Goal: Task Accomplishment & Management: Use online tool/utility

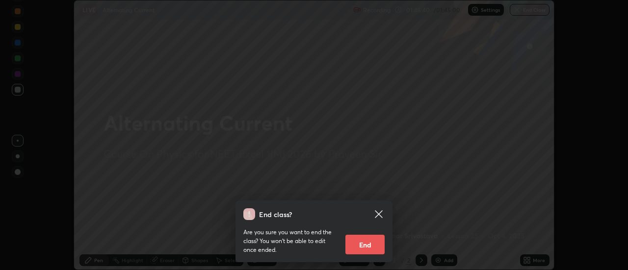
scroll to position [270, 628]
click at [363, 247] on button "End" at bounding box center [365, 245] width 39 height 20
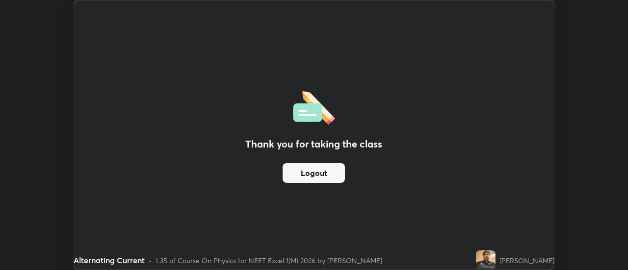
click at [331, 175] on button "Logout" at bounding box center [314, 173] width 62 height 20
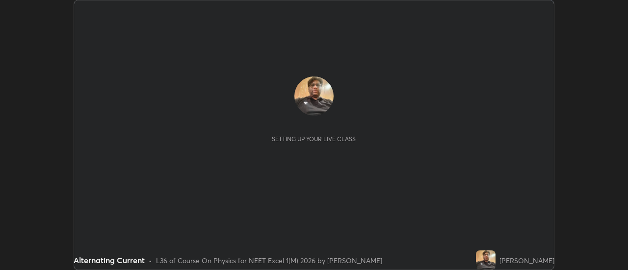
scroll to position [270, 628]
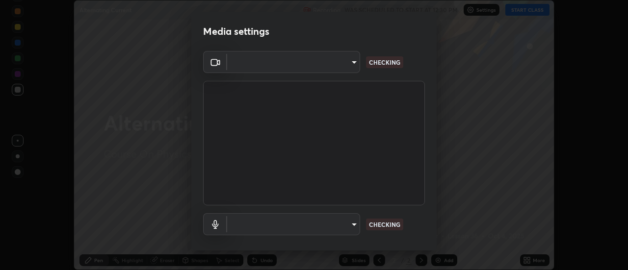
type input "53c4b7cbc328a4995fc4b8c7be764df9226d9c2517af644bb96dcd42f1451573"
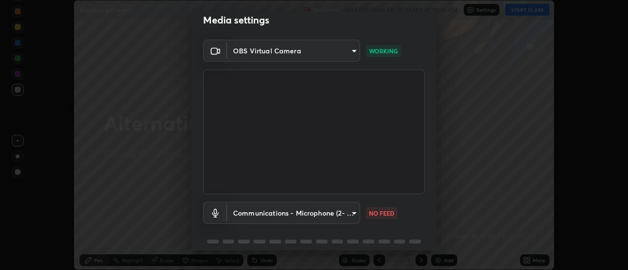
scroll to position [42, 0]
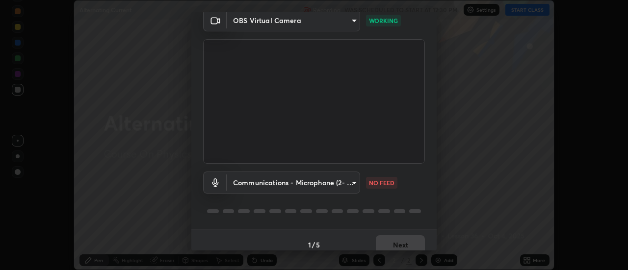
click at [352, 182] on body "Erase all Alternating Current Recording WAS SCHEDULED TO START AT 12:30 PM Sett…" at bounding box center [314, 135] width 628 height 270
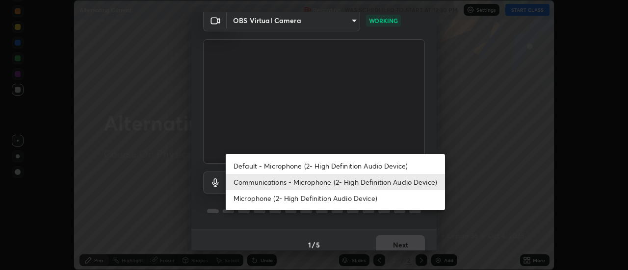
click at [330, 167] on li "Default - Microphone (2- High Definition Audio Device)" at bounding box center [335, 166] width 219 height 16
type input "default"
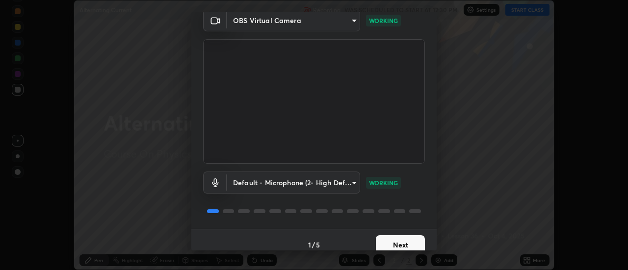
click at [395, 242] on button "Next" at bounding box center [400, 246] width 49 height 20
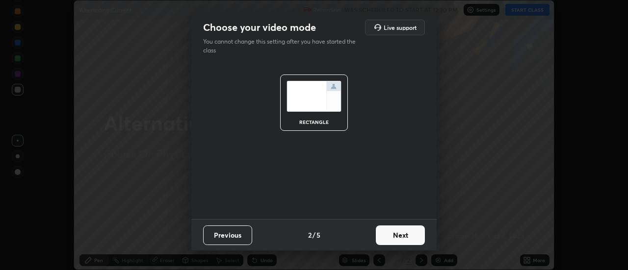
scroll to position [0, 0]
click at [403, 241] on button "Next" at bounding box center [400, 236] width 49 height 20
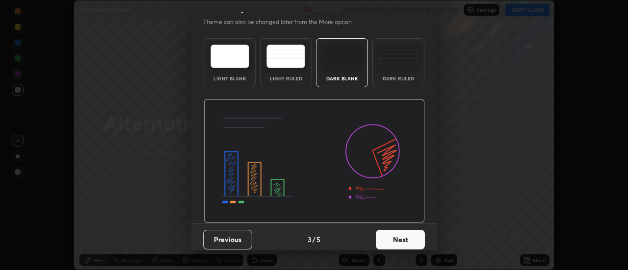
scroll to position [24, 0]
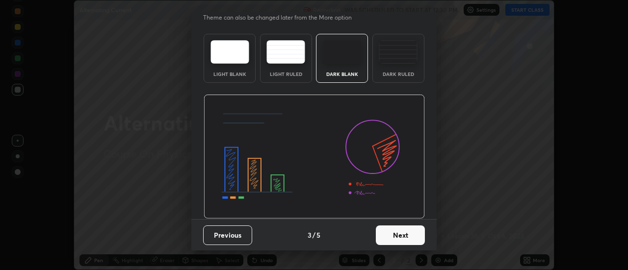
click at [399, 236] on button "Next" at bounding box center [400, 236] width 49 height 20
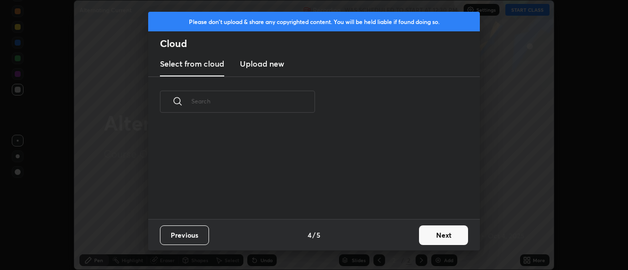
scroll to position [0, 0]
click at [426, 234] on button "Next" at bounding box center [443, 236] width 49 height 20
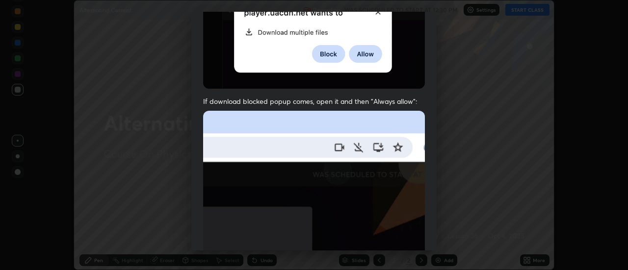
scroll to position [252, 0]
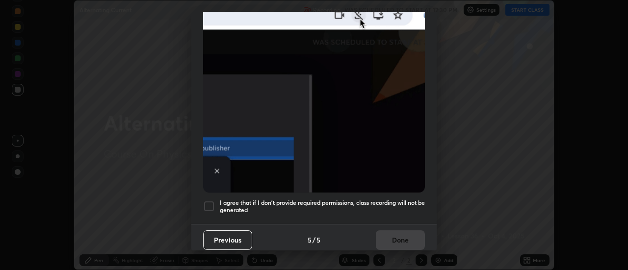
click at [208, 201] on div at bounding box center [209, 207] width 12 height 12
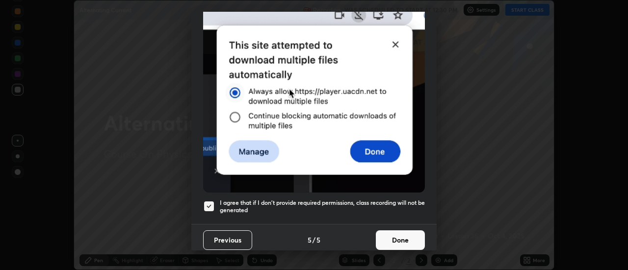
click at [388, 235] on button "Done" at bounding box center [400, 241] width 49 height 20
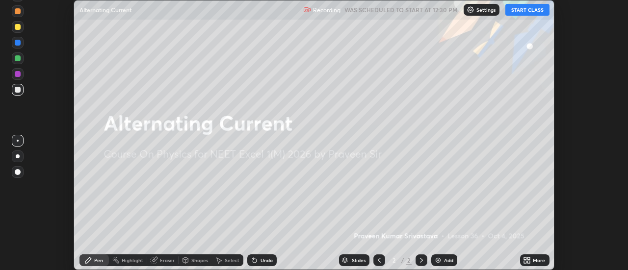
click at [527, 12] on button "START CLASS" at bounding box center [527, 10] width 44 height 12
